Goal: Task Accomplishment & Management: Manage account settings

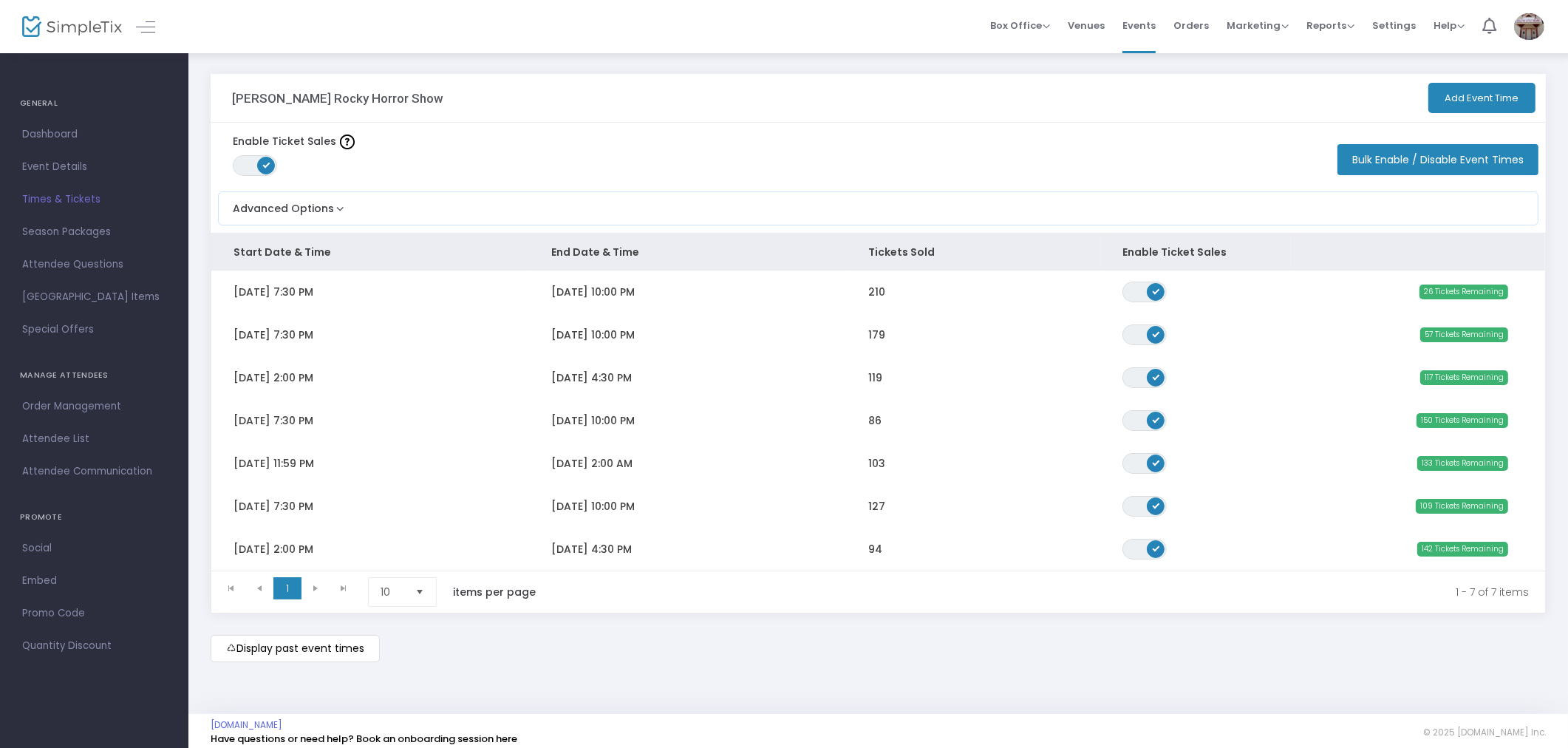
click at [343, 648] on m-button "Display past event times" at bounding box center [295, 649] width 169 height 28
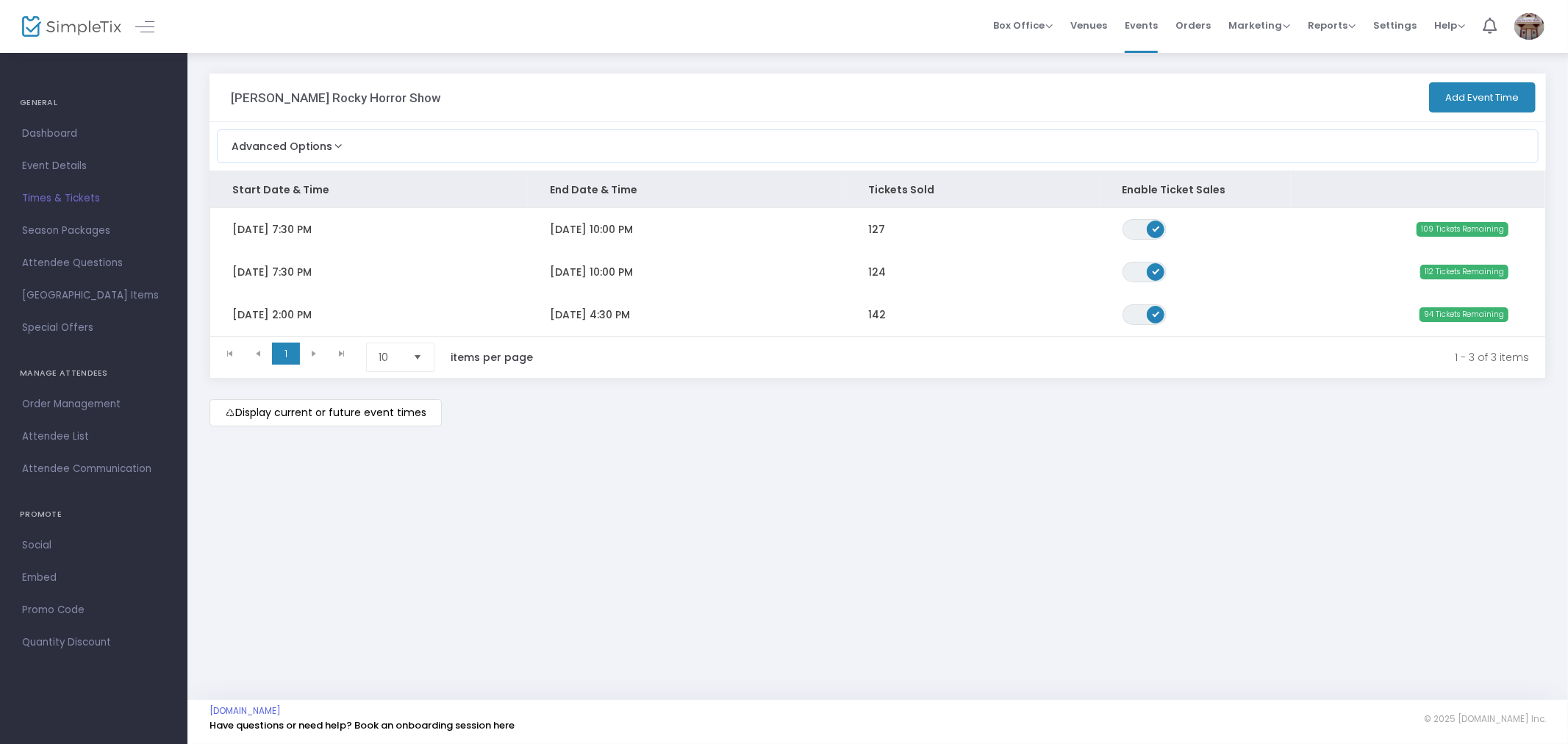
click at [317, 417] on m-button "Display current or future event times" at bounding box center [325, 413] width 232 height 28
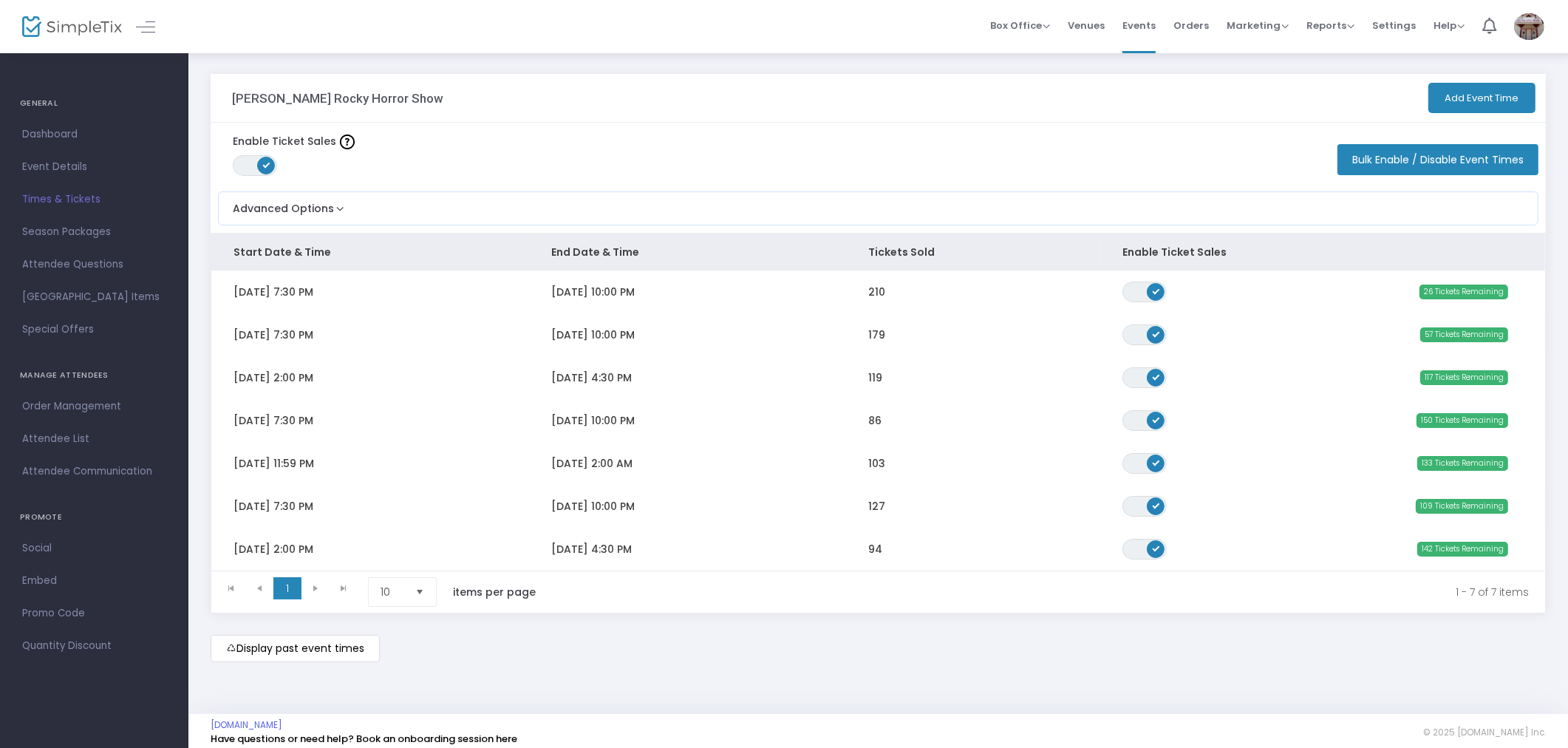
click at [1040, 658] on div "[PERSON_NAME] Rocky Horror Show Add Event Time Enable Ticket Sales ON OFF Bulk …" at bounding box center [878, 368] width 1350 height 589
click at [1040, 658] on div "Display past event times" at bounding box center [878, 649] width 1335 height 28
click at [1146, 128] on div "[PERSON_NAME] Rocky Horror Show Add Event Time Enable Ticket Sales ON OFF Bulk …" at bounding box center [878, 343] width 1335 height 540
click at [1146, 128] on div "Enable Ticket Sales ON OFF Bulk Enable / Disable Event Times" at bounding box center [878, 153] width 1335 height 61
click at [788, 135] on div "Enable Ticket Sales ON OFF Bulk Enable / Disable Event Times" at bounding box center [878, 153] width 1335 height 61
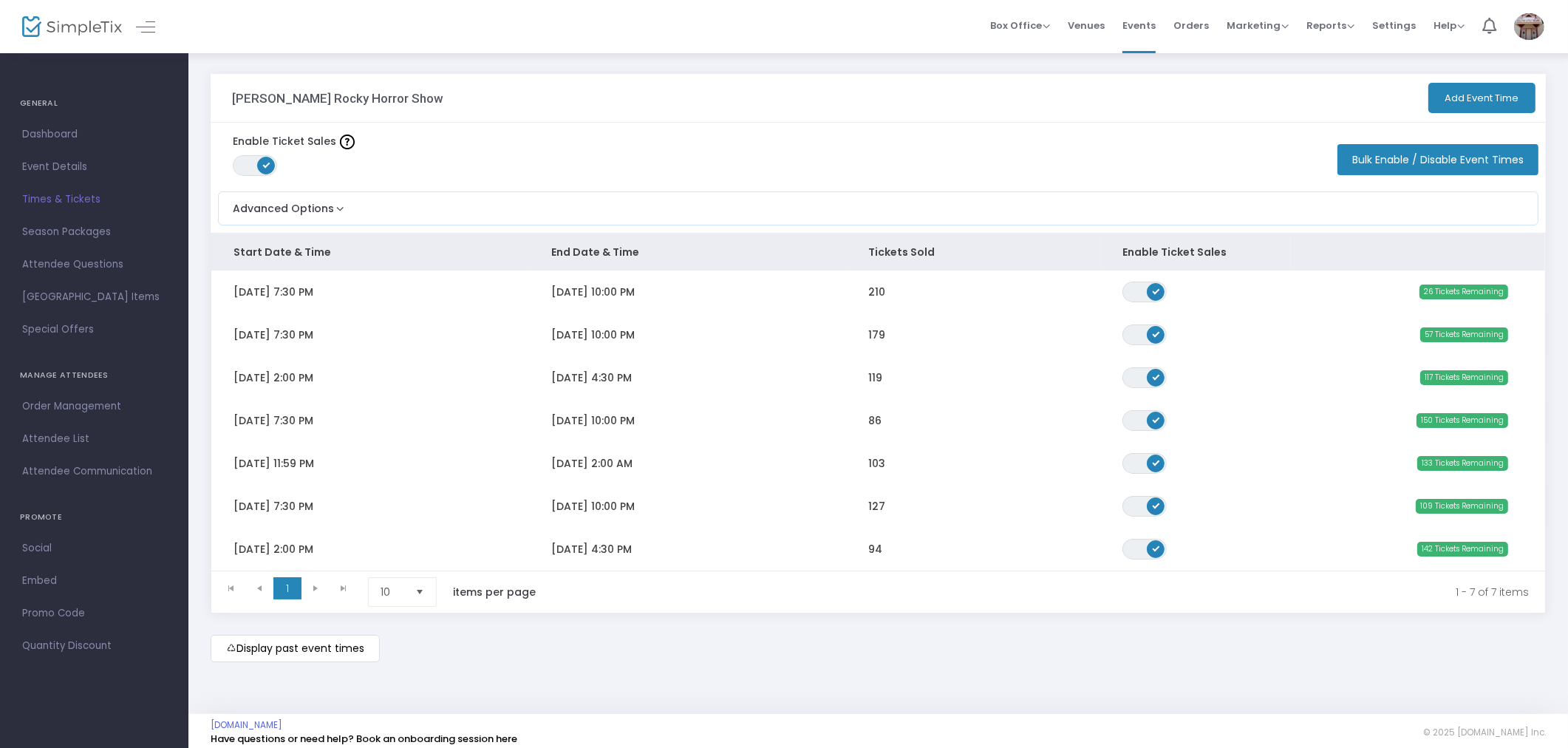
click at [786, 126] on div "Enable Ticket Sales ON OFF Bulk Enable / Disable Event Times" at bounding box center [878, 153] width 1335 height 61
